Goal: Find contact information: Find contact information

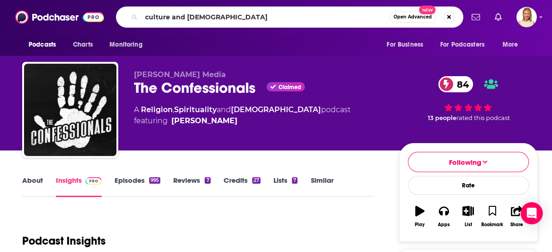
type input "culture and [DEMOGRAPHIC_DATA]"
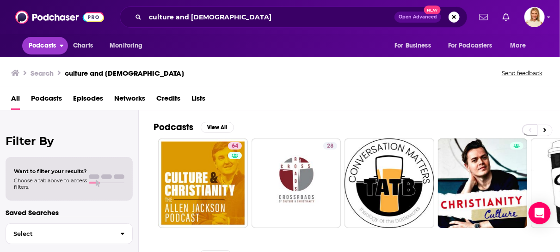
click at [42, 47] on span "Podcasts" at bounding box center [42, 45] width 27 height 13
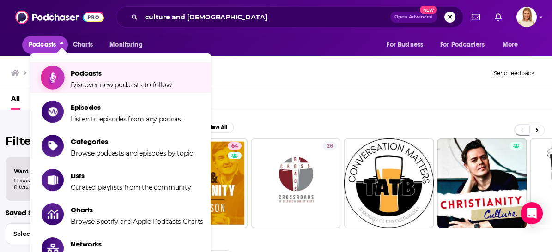
click at [92, 80] on span "Podcasts Discover new podcasts to follow" at bounding box center [121, 77] width 101 height 23
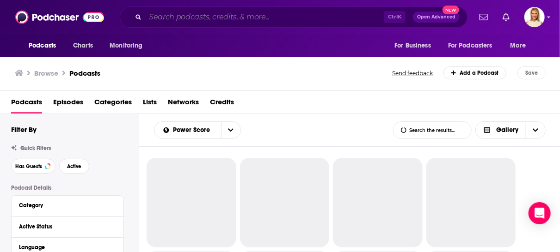
click at [228, 21] on input "Search podcasts, credits, & more..." at bounding box center [264, 17] width 239 height 15
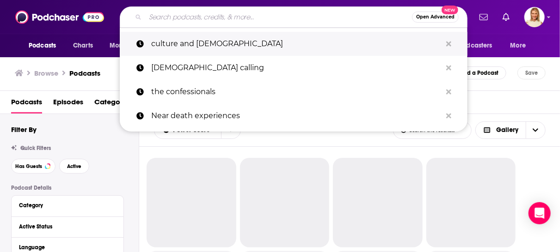
click at [222, 44] on p "culture and [DEMOGRAPHIC_DATA]" at bounding box center [296, 44] width 290 height 24
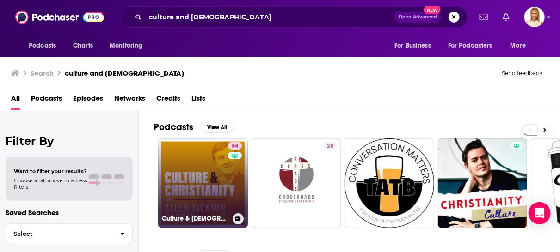
click at [213, 170] on link "64 Culture & [DEMOGRAPHIC_DATA]: The [PERSON_NAME] Podcast" at bounding box center [203, 184] width 90 height 90
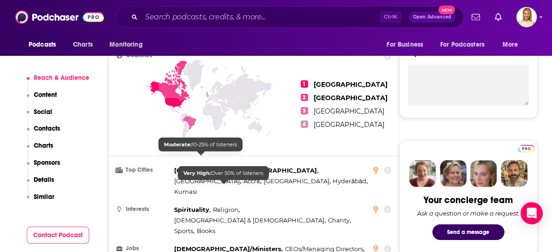
scroll to position [102, 0]
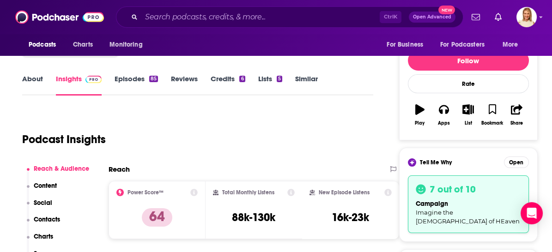
click at [32, 80] on link "About" at bounding box center [32, 84] width 21 height 21
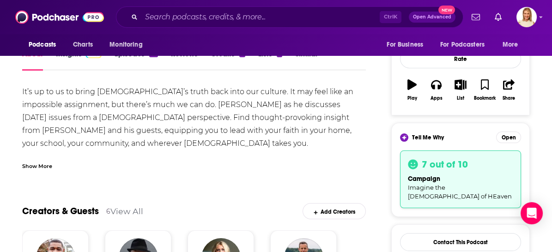
scroll to position [154, 0]
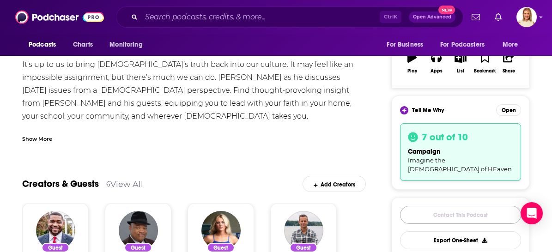
click at [456, 207] on link "Contact This Podcast" at bounding box center [460, 215] width 121 height 18
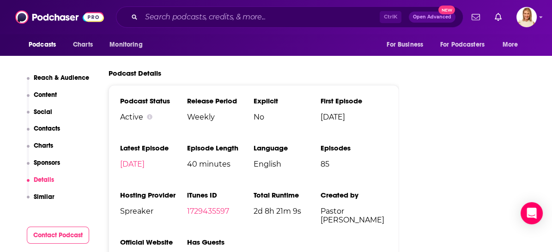
scroll to position [1476, 0]
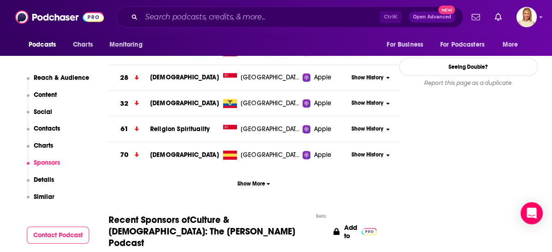
click at [63, 231] on button "Contact Podcast" at bounding box center [58, 235] width 63 height 17
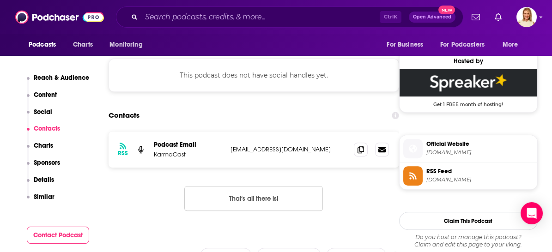
scroll to position [732, 0]
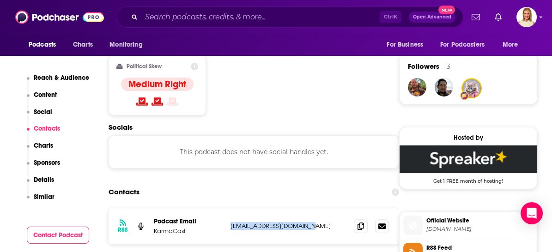
drag, startPoint x: 305, startPoint y: 173, endPoint x: 228, endPoint y: 172, distance: 77.2
click at [228, 208] on div "RSS Podcast Email KarmaCast [EMAIL_ADDRESS][DOMAIN_NAME] [EMAIL_ADDRESS][DOMAIN…" at bounding box center [254, 226] width 291 height 36
copy p "[EMAIL_ADDRESS][DOMAIN_NAME]"
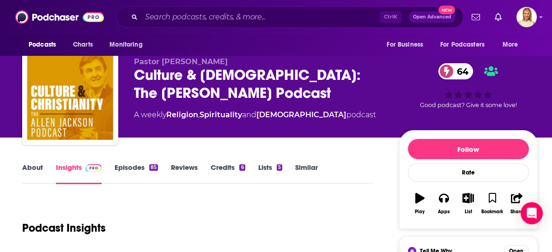
scroll to position [0, 0]
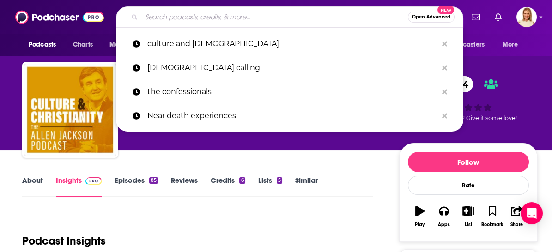
click at [249, 20] on input "Search podcasts, credits, & more..." at bounding box center [274, 17] width 267 height 15
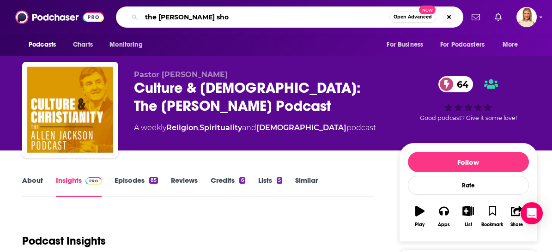
type input "the [PERSON_NAME] show"
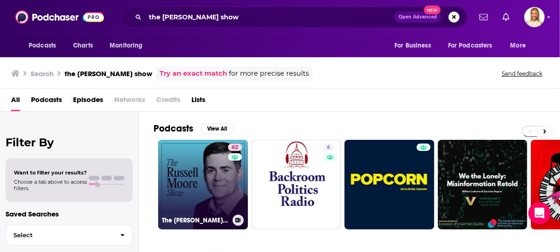
click at [226, 191] on link "62 The [PERSON_NAME] Show" at bounding box center [203, 185] width 90 height 90
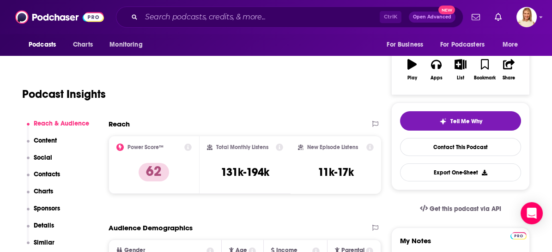
scroll to position [154, 0]
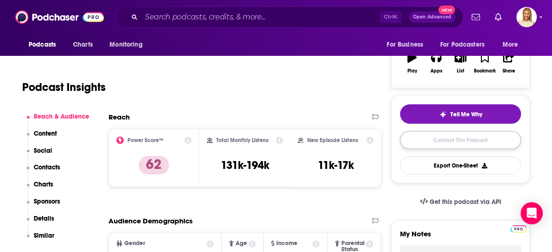
click at [447, 138] on link "Contact This Podcast" at bounding box center [460, 140] width 121 height 18
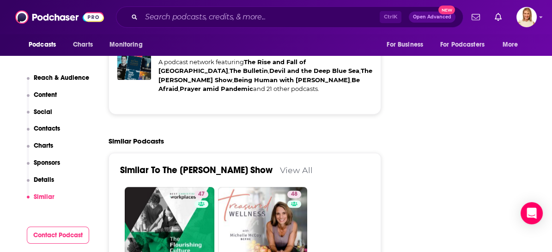
scroll to position [1613, 0]
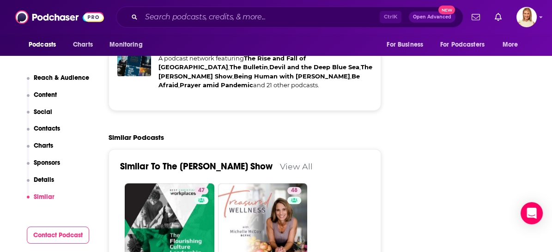
click at [53, 128] on p "Contacts" at bounding box center [47, 129] width 26 height 8
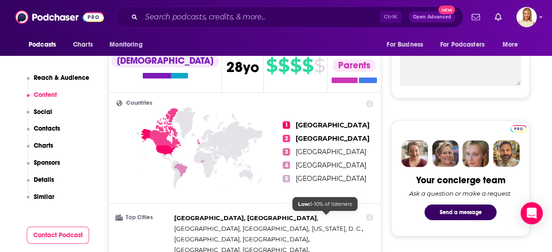
scroll to position [0, 0]
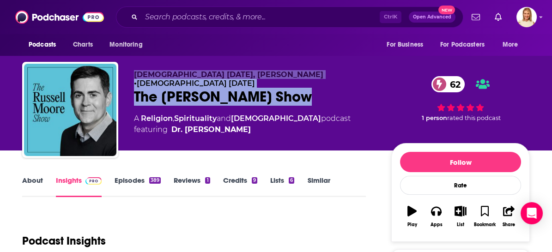
drag, startPoint x: 296, startPoint y: 89, endPoint x: 130, endPoint y: 77, distance: 166.9
click at [130, 77] on div "[DEMOGRAPHIC_DATA] [DATE], [PERSON_NAME] • [DEMOGRAPHIC_DATA] [DATE] The [PERSO…" at bounding box center [276, 112] width 508 height 100
copy div "[DEMOGRAPHIC_DATA] [DATE], [PERSON_NAME] • [DEMOGRAPHIC_DATA] [DATE] The [PERSO…"
